Goal: Task Accomplishment & Management: Complete application form

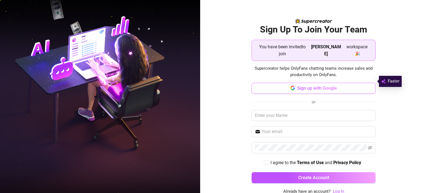
click at [330, 84] on button "Sign up with Google" at bounding box center [314, 88] width 124 height 11
